Goal: Transaction & Acquisition: Purchase product/service

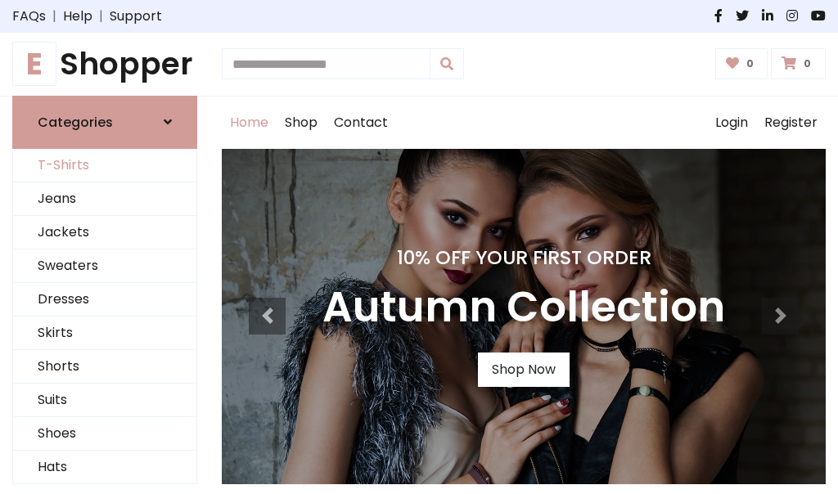
click at [105, 165] on link "T-Shirts" at bounding box center [104, 166] width 183 height 34
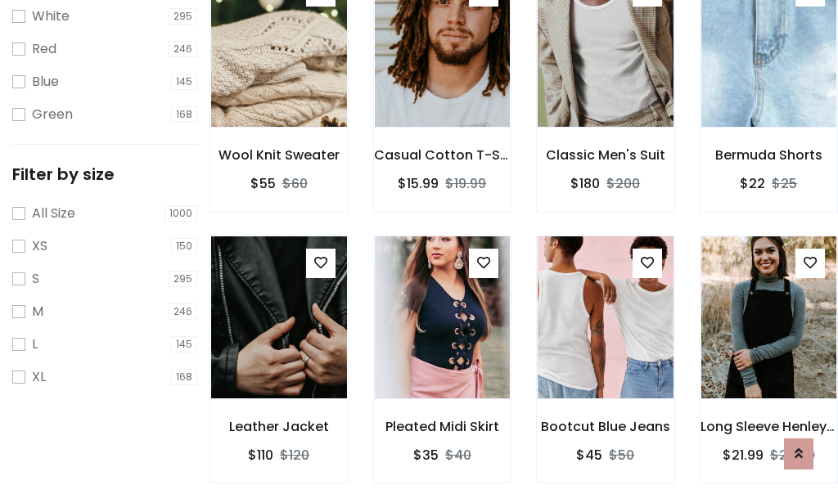
scroll to position [29, 0]
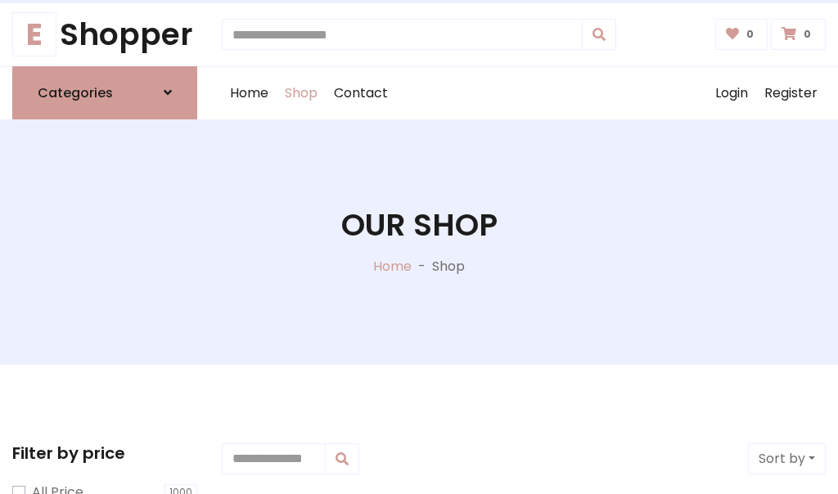
click at [419, 241] on h1 "Our Shop" at bounding box center [419, 225] width 156 height 37
click at [524, 92] on div "Home Shop Contact Log out Login Register" at bounding box center [524, 93] width 604 height 52
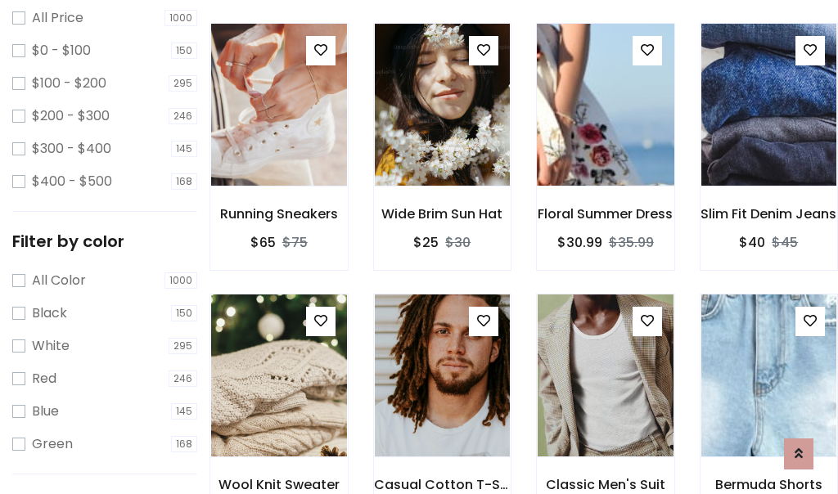
click at [605, 134] on img at bounding box center [605, 104] width 163 height 393
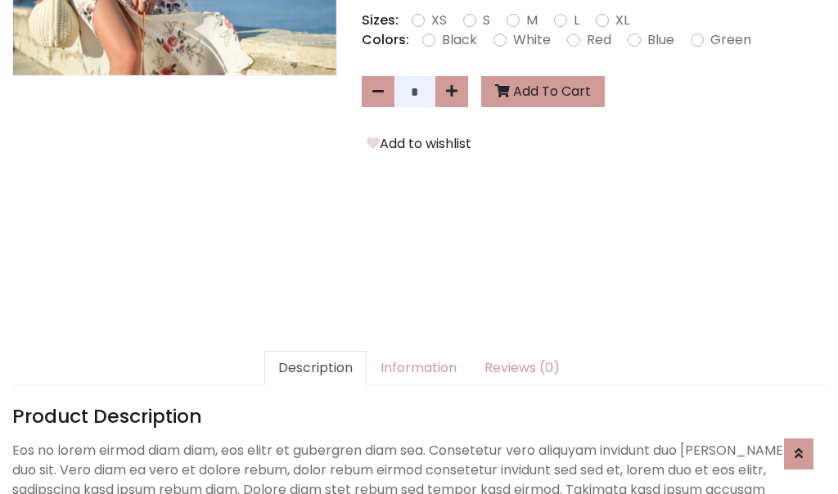
scroll to position [400, 0]
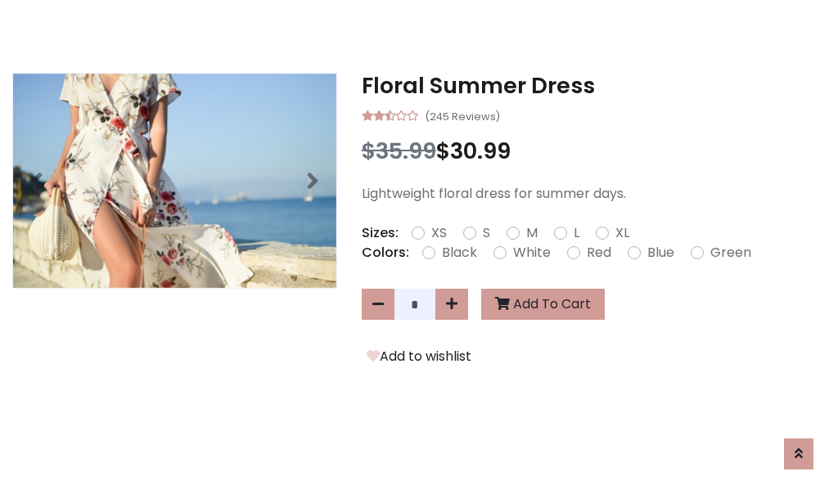
click at [593, 85] on h3 "Floral Summer Dress" at bounding box center [594, 86] width 464 height 26
